Goal: Information Seeking & Learning: Learn about a topic

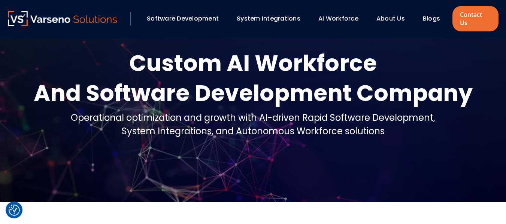
scroll to position [32, 0]
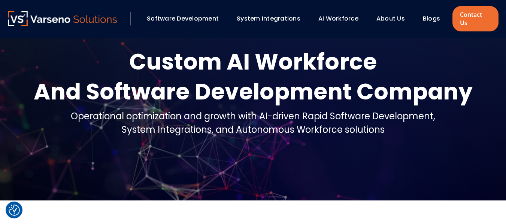
click at [330, 84] on div "And Software Development Company" at bounding box center [253, 92] width 439 height 30
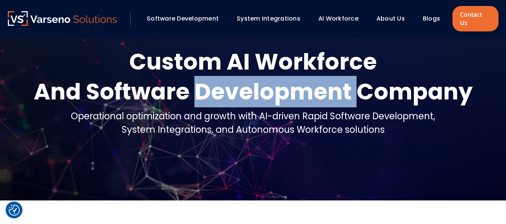
click at [330, 84] on div "And Software Development Company" at bounding box center [253, 92] width 439 height 30
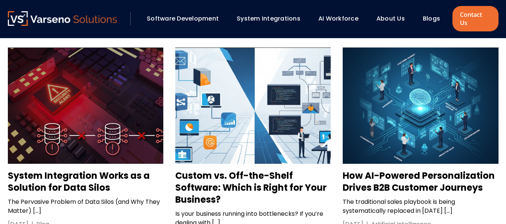
scroll to position [1131, 0]
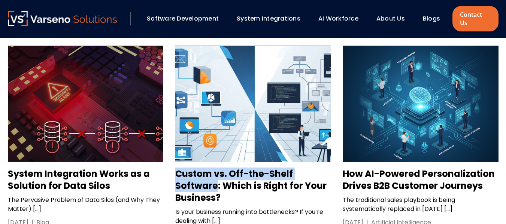
drag, startPoint x: 171, startPoint y: 144, endPoint x: 216, endPoint y: 152, distance: 46.0
copy h3 "Custom vs. Off-the-Shelf Software"
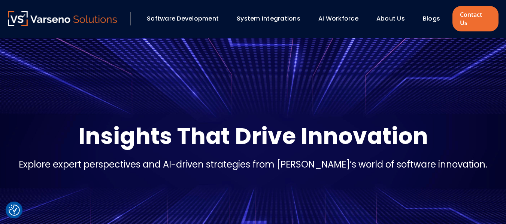
scroll to position [0, 0]
